Goal: Information Seeking & Learning: Understand process/instructions

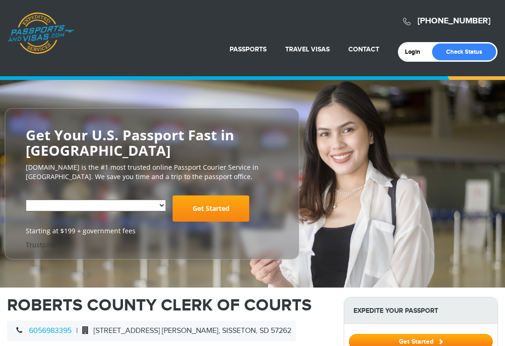
select select "**********"
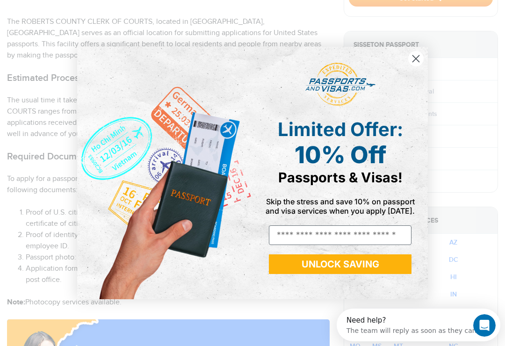
click at [413, 66] on circle "Close dialog" at bounding box center [416, 58] width 15 height 15
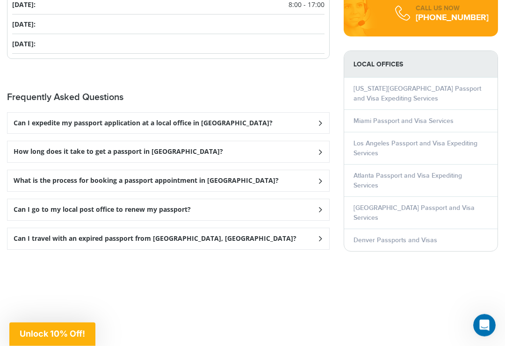
scroll to position [1210, 0]
click at [317, 149] on icon at bounding box center [320, 152] width 9 height 6
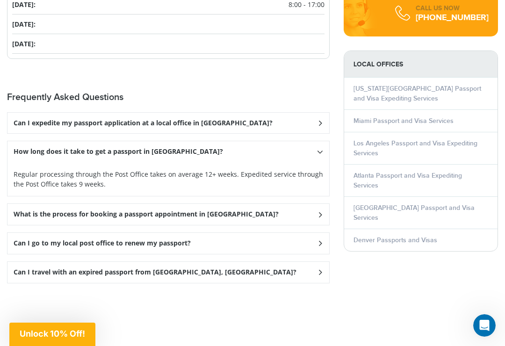
click at [319, 149] on icon at bounding box center [320, 151] width 6 height 9
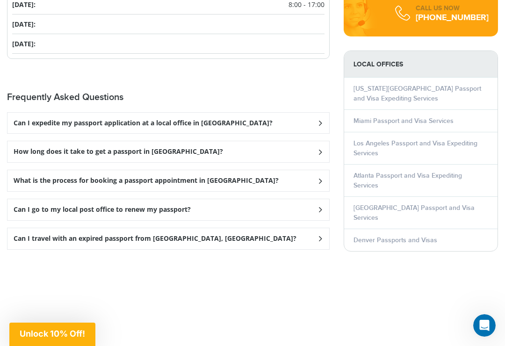
click at [318, 116] on div "Can I expedite my passport application at a local office in [GEOGRAPHIC_DATA]?" at bounding box center [168, 123] width 322 height 21
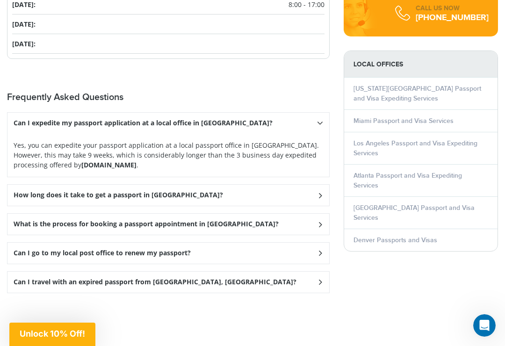
click at [319, 118] on icon at bounding box center [320, 122] width 6 height 9
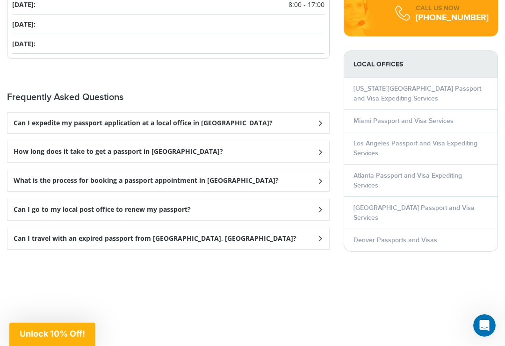
click at [317, 180] on icon at bounding box center [320, 181] width 9 height 6
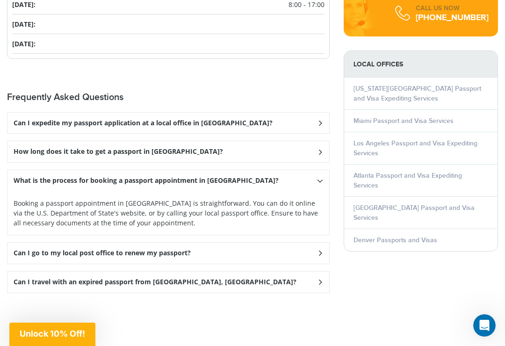
click at [320, 172] on div "What is the process for booking a passport appointment in [GEOGRAPHIC_DATA]?" at bounding box center [168, 180] width 322 height 21
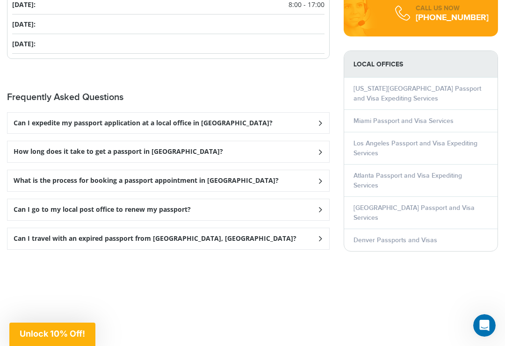
click at [317, 207] on icon at bounding box center [320, 210] width 9 height 6
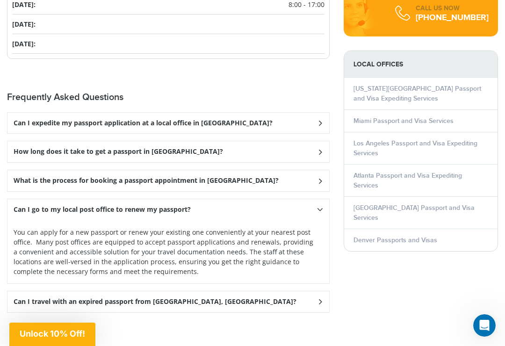
click at [315, 204] on div "Can I go to my local post office to renew my passport?" at bounding box center [168, 209] width 322 height 21
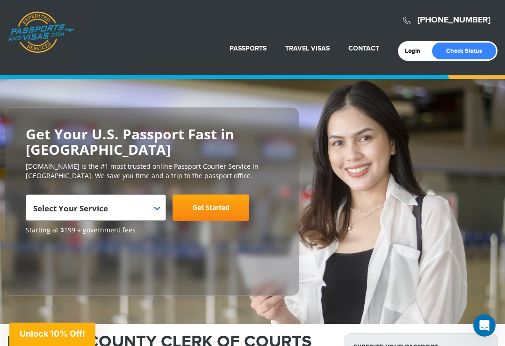
scroll to position [0, 0]
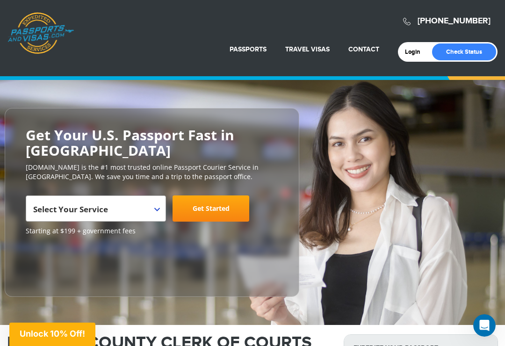
click at [154, 209] on b at bounding box center [157, 210] width 6 height 4
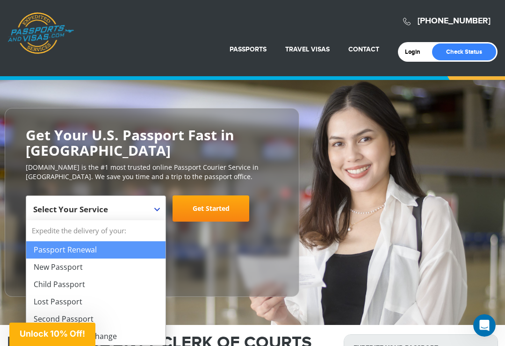
select select "**********"
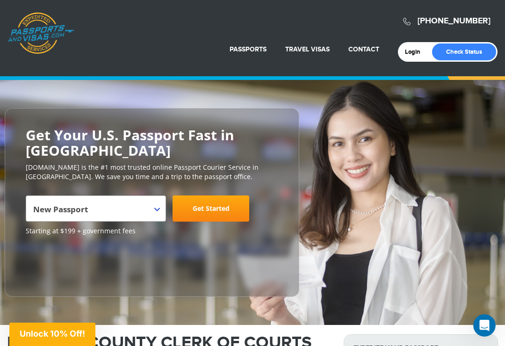
click at [155, 208] on b at bounding box center [157, 210] width 6 height 4
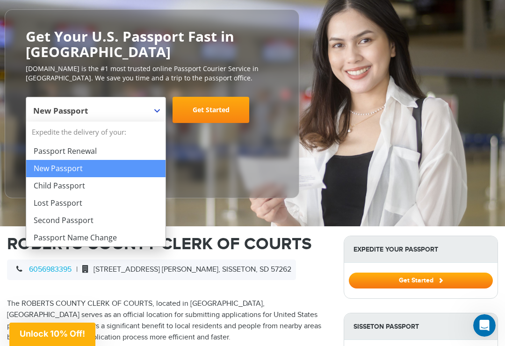
scroll to position [97, 0]
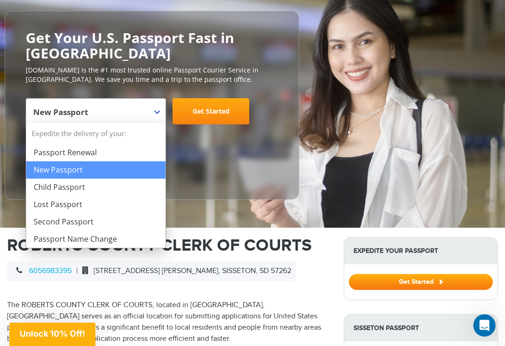
click at [154, 108] on span "New Passport" at bounding box center [94, 115] width 123 height 26
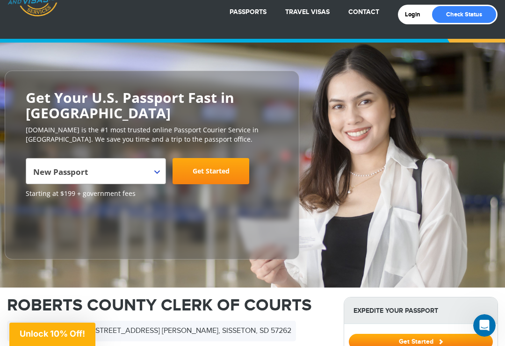
scroll to position [0, 0]
